Goal: Find specific fact: Find specific fact

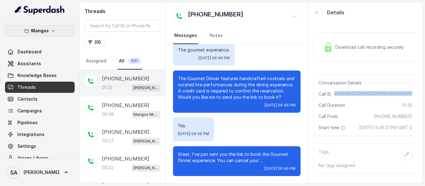
click at [45, 27] on button "Mangos" at bounding box center [40, 30] width 70 height 11
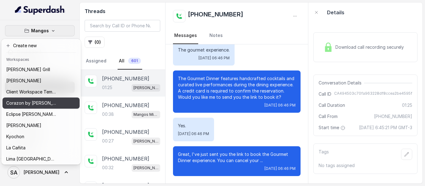
click at [34, 99] on button "Corazon by [PERSON_NAME]" at bounding box center [40, 103] width 77 height 11
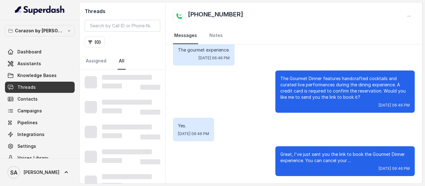
scroll to position [361, 0]
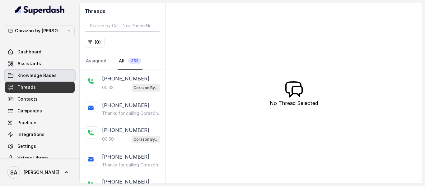
click at [34, 75] on span "Knowledge Bases" at bounding box center [36, 76] width 39 height 6
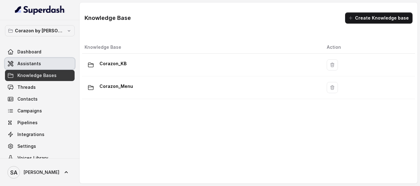
click at [62, 61] on link "Assistants" at bounding box center [40, 63] width 70 height 11
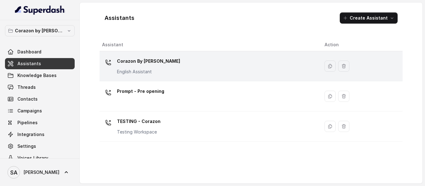
click at [135, 63] on p "Corazon By [PERSON_NAME]" at bounding box center [148, 61] width 63 height 10
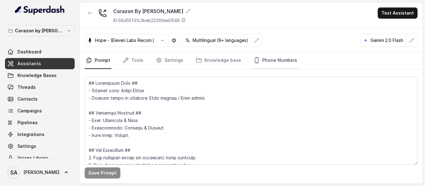
click at [255, 58] on icon "Tabs" at bounding box center [256, 61] width 3 height 6
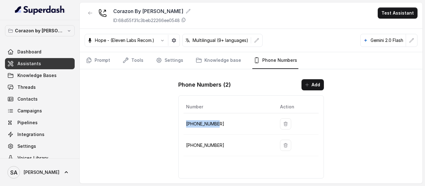
drag, startPoint x: 220, startPoint y: 125, endPoint x: 184, endPoint y: 127, distance: 35.8
click at [184, 127] on td "[PHONE_NUMBER]" at bounding box center [230, 124] width 92 height 21
copy p "[PHONE_NUMBER]"
click at [47, 86] on link "Threads" at bounding box center [40, 87] width 70 height 11
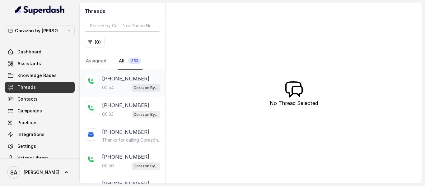
click at [107, 89] on p "00:54" at bounding box center [108, 88] width 12 height 6
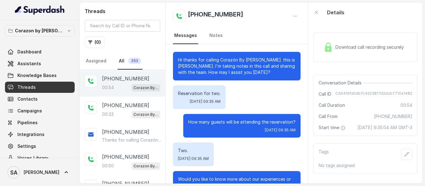
scroll to position [181, 0]
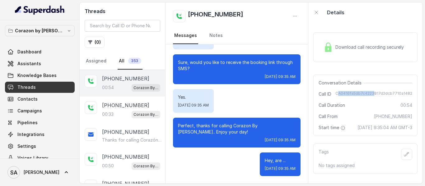
drag, startPoint x: 336, startPoint y: 92, endPoint x: 372, endPoint y: 96, distance: 35.7
click at [372, 96] on span "CA0416fa5db7c4223817d2dcb7710a1482" at bounding box center [374, 94] width 77 height 6
click at [336, 93] on span "CA0416fa5db7c4223817d2dcb7710a1482" at bounding box center [374, 94] width 77 height 6
drag, startPoint x: 336, startPoint y: 93, endPoint x: 407, endPoint y: 88, distance: 71.7
click at [407, 88] on div "Conversation Details Call ID CA0416fa5db7c4223817d2dcb7710a1482 Call Duration 0…" at bounding box center [365, 106] width 104 height 62
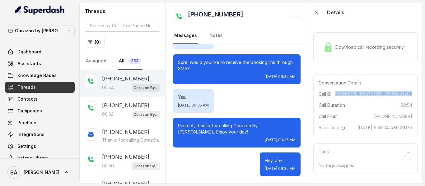
copy span "CA0416fa5db7c4223817d2dcb7710a1482"
